Goal: Transaction & Acquisition: Book appointment/travel/reservation

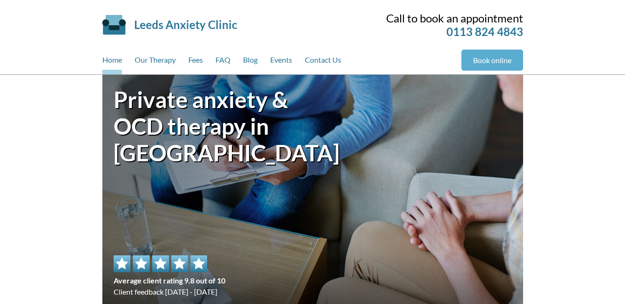
click at [493, 62] on link "Book online" at bounding box center [493, 60] width 62 height 21
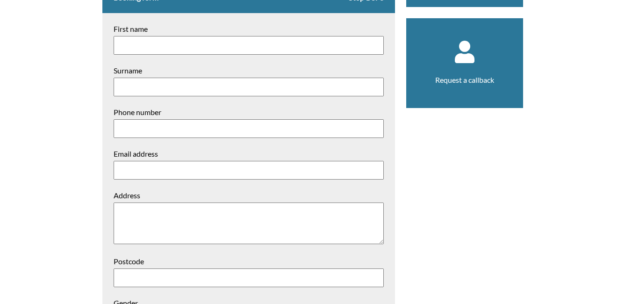
scroll to position [178, 0]
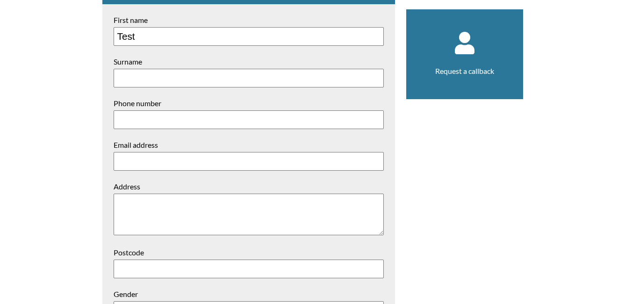
type input "Test"
type input "McTest"
type input "07777777777"
click at [131, 159] on input "Email address" at bounding box center [249, 161] width 270 height 19
type input "test@test"
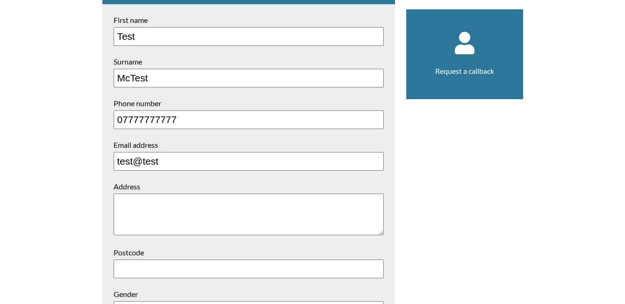
click at [172, 204] on textarea "Address" at bounding box center [249, 215] width 270 height 42
type textarea "1 Test Street"
click at [174, 264] on input "Postcode" at bounding box center [249, 269] width 270 height 19
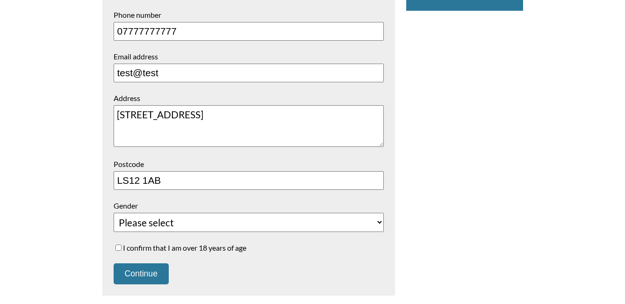
type input "LS12 1AB"
click at [150, 220] on select "Please select Female Male Unspecified Prefer not to say" at bounding box center [249, 222] width 270 height 19
select select "Male"
click at [114, 213] on select "Please select Female Male Unspecified Prefer not to say" at bounding box center [249, 222] width 270 height 19
click at [117, 249] on label "I confirm that I am over 18 years of age" at bounding box center [249, 247] width 270 height 9
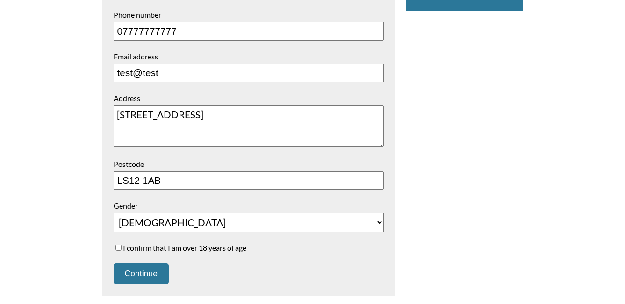
click at [117, 249] on input "I confirm that I am over 18 years of age" at bounding box center [119, 248] width 6 height 6
checkbox input "true"
click at [140, 271] on button "Continue" at bounding box center [141, 273] width 55 height 21
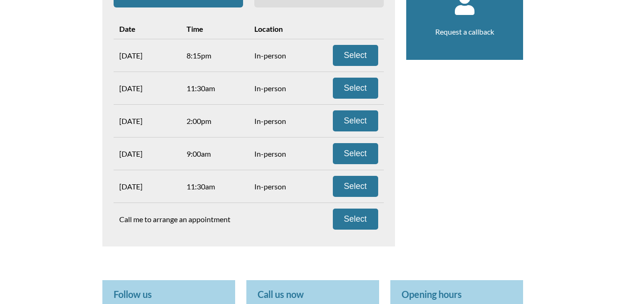
scroll to position [166, 0]
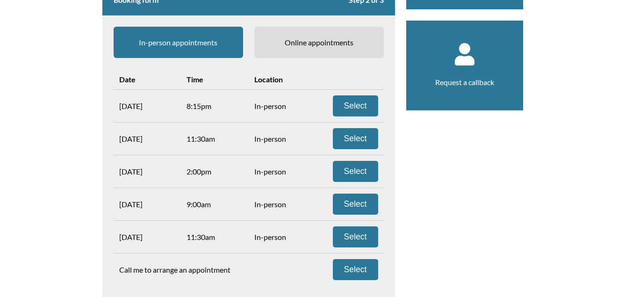
click at [319, 43] on span "Online appointments" at bounding box center [319, 42] width 130 height 31
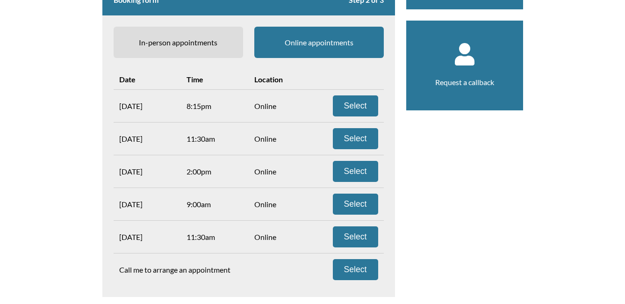
click at [173, 42] on span "In-person appointments" at bounding box center [179, 42] width 130 height 31
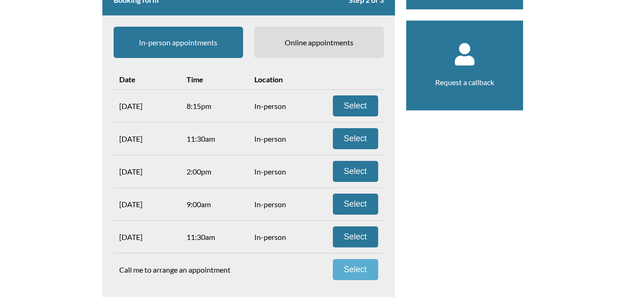
click at [355, 272] on button "Select" at bounding box center [355, 269] width 45 height 21
